Goal: Information Seeking & Learning: Check status

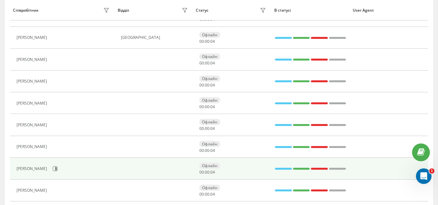
scroll to position [162, 0]
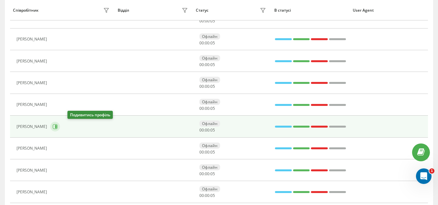
click at [58, 126] on icon at bounding box center [55, 126] width 5 height 5
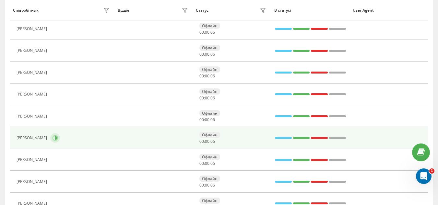
scroll to position [227, 0]
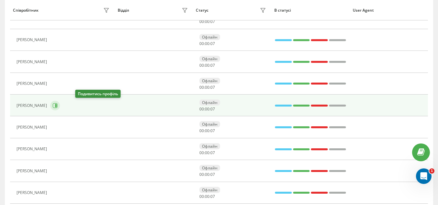
click at [58, 104] on icon at bounding box center [55, 105] width 5 height 5
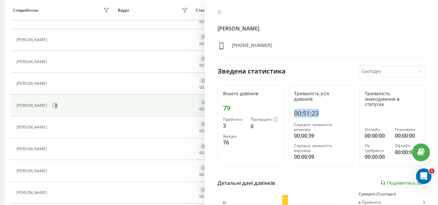
drag, startPoint x: 317, startPoint y: 111, endPoint x: 293, endPoint y: 113, distance: 24.4
click at [294, 113] on div "00:51:23" at bounding box center [321, 114] width 55 height 8
click at [304, 134] on div "00:00:39" at bounding box center [321, 136] width 55 height 8
click at [219, 12] on icon at bounding box center [219, 12] width 5 height 5
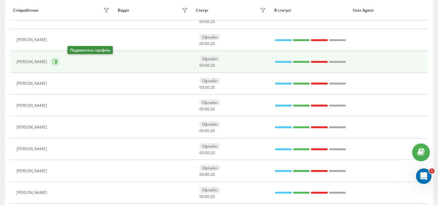
click at [60, 58] on button at bounding box center [55, 62] width 10 height 10
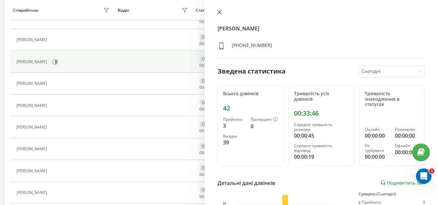
click at [221, 10] on icon at bounding box center [219, 12] width 5 height 5
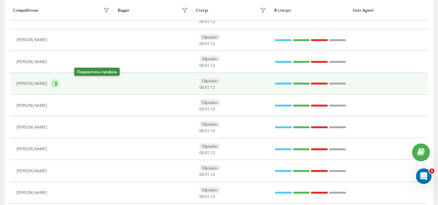
click at [60, 82] on button at bounding box center [55, 84] width 10 height 10
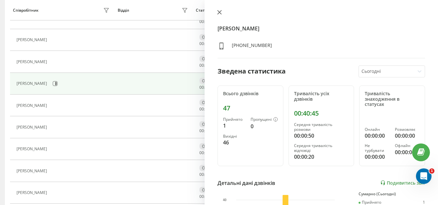
click at [218, 13] on icon at bounding box center [219, 12] width 5 height 5
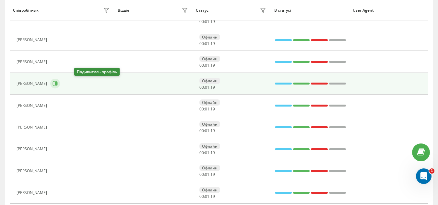
click at [58, 84] on icon at bounding box center [55, 83] width 5 height 5
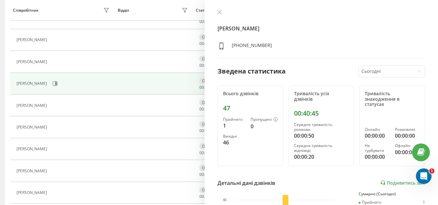
drag, startPoint x: 221, startPoint y: 12, endPoint x: 218, endPoint y: 16, distance: 4.6
click at [221, 12] on icon at bounding box center [219, 12] width 5 height 5
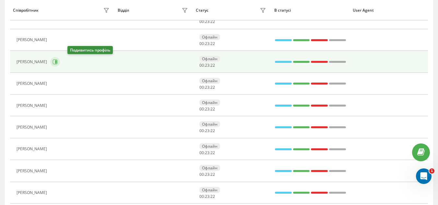
click at [58, 64] on icon at bounding box center [55, 61] width 5 height 5
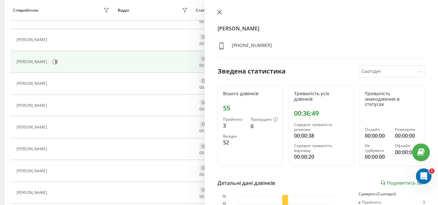
click at [221, 13] on icon at bounding box center [219, 12] width 5 height 5
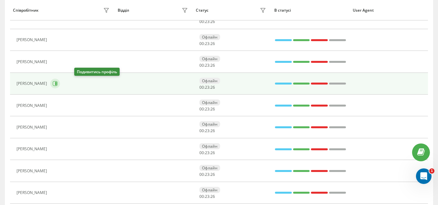
click at [58, 84] on icon at bounding box center [55, 83] width 5 height 5
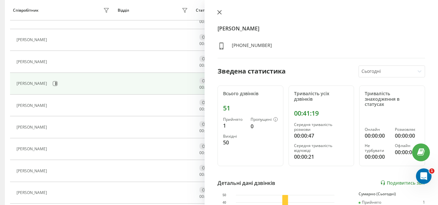
click at [221, 11] on icon at bounding box center [220, 12] width 4 height 4
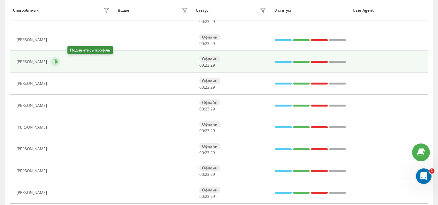
click at [57, 62] on icon at bounding box center [56, 61] width 2 height 3
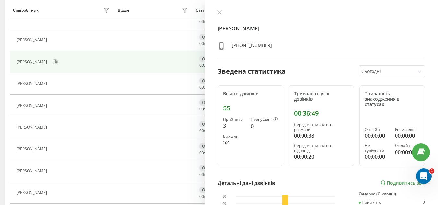
click at [223, 17] on div "[PERSON_NAME] [PHONE_NUMBER]" at bounding box center [322, 34] width 208 height 49
click at [221, 13] on icon at bounding box center [219, 12] width 5 height 5
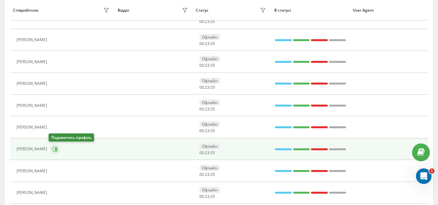
click at [55, 150] on icon at bounding box center [56, 149] width 2 height 3
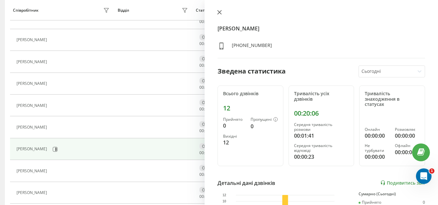
click at [218, 11] on icon at bounding box center [220, 12] width 4 height 4
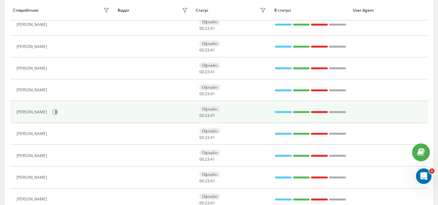
scroll to position [162, 0]
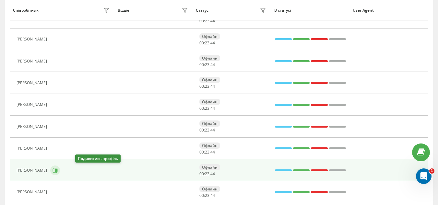
click at [57, 169] on icon at bounding box center [56, 170] width 2 height 3
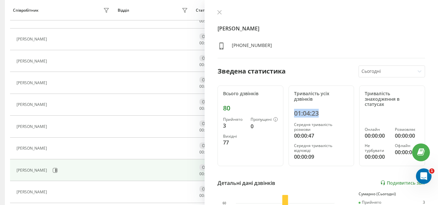
drag, startPoint x: 294, startPoint y: 114, endPoint x: 320, endPoint y: 112, distance: 26.0
click at [320, 112] on div "01:04:23" at bounding box center [321, 114] width 55 height 8
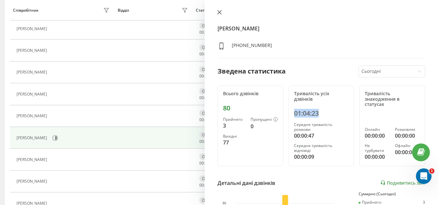
click at [220, 13] on icon at bounding box center [220, 12] width 4 height 4
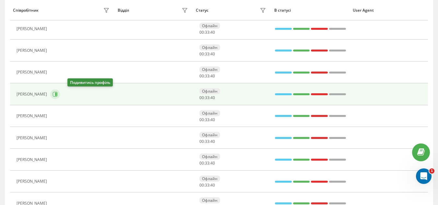
click at [58, 92] on icon at bounding box center [55, 94] width 5 height 5
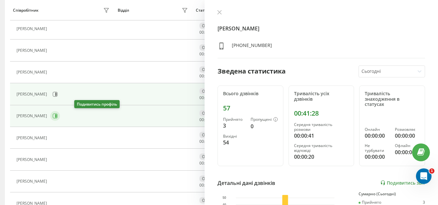
click at [58, 118] on icon at bounding box center [55, 116] width 5 height 5
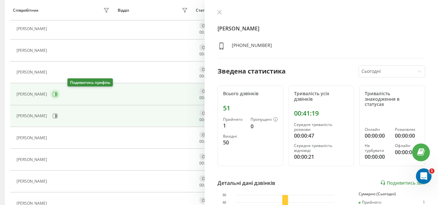
click at [57, 94] on icon at bounding box center [56, 94] width 2 height 3
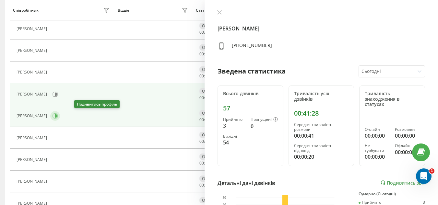
click at [58, 117] on icon at bounding box center [55, 116] width 5 height 5
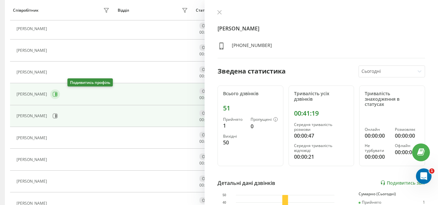
click at [57, 94] on icon at bounding box center [56, 94] width 2 height 3
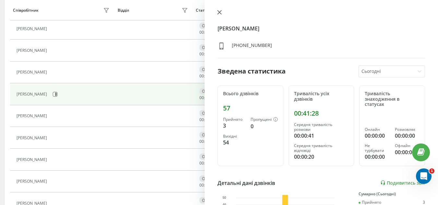
click at [221, 14] on icon at bounding box center [219, 12] width 5 height 5
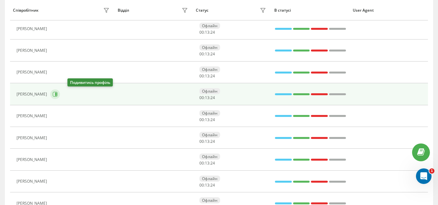
click at [57, 96] on icon at bounding box center [56, 94] width 2 height 3
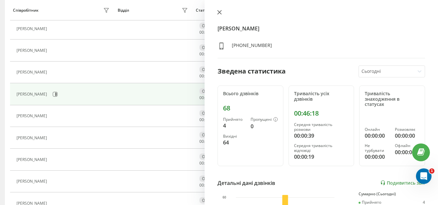
click at [222, 13] on button at bounding box center [219, 13] width 8 height 6
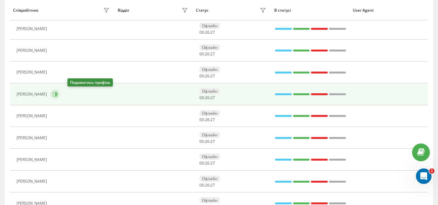
click at [57, 94] on icon at bounding box center [56, 94] width 2 height 3
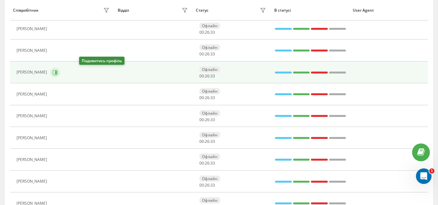
click at [57, 74] on icon at bounding box center [56, 72] width 2 height 3
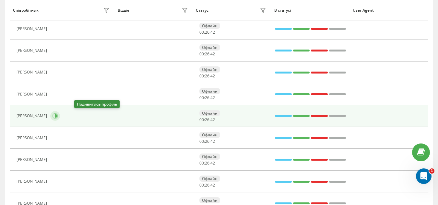
click at [58, 117] on icon at bounding box center [55, 116] width 5 height 5
